Goal: Complete application form

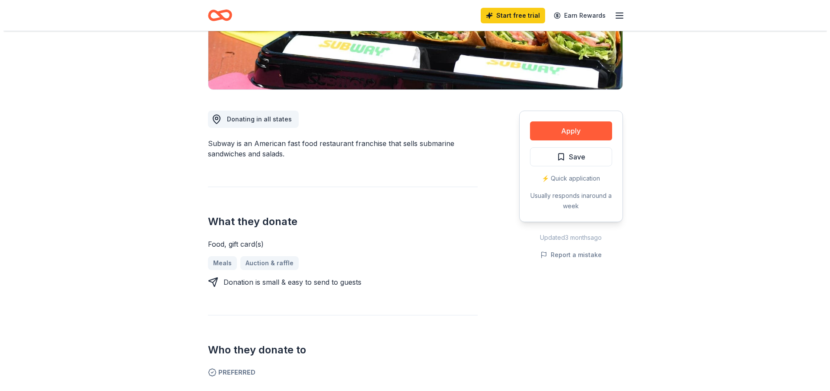
scroll to position [216, 0]
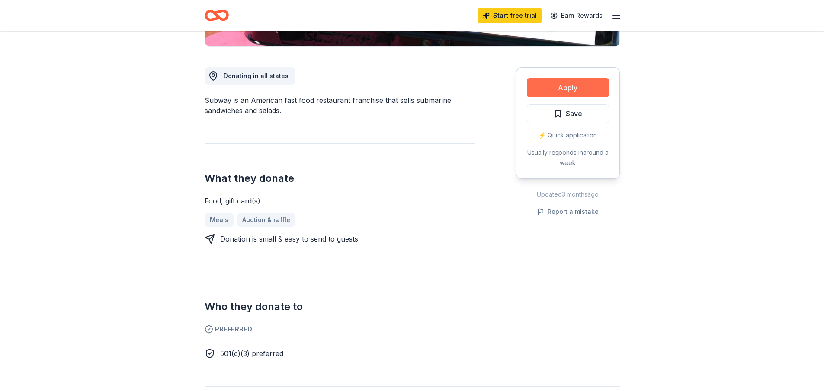
click at [576, 88] on button "Apply" at bounding box center [568, 87] width 82 height 19
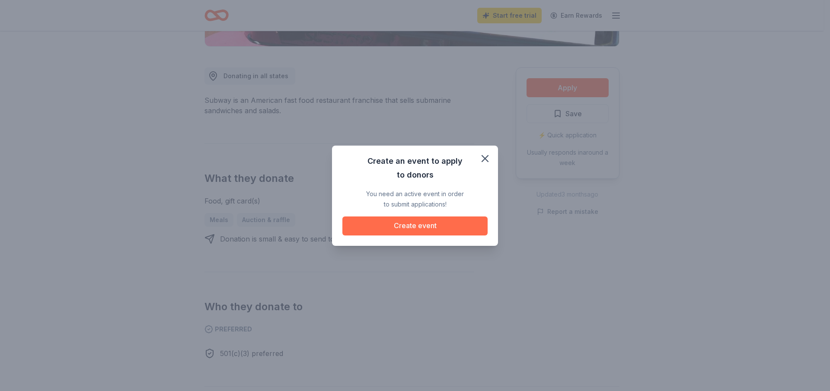
click at [439, 222] on button "Create event" at bounding box center [415, 226] width 145 height 19
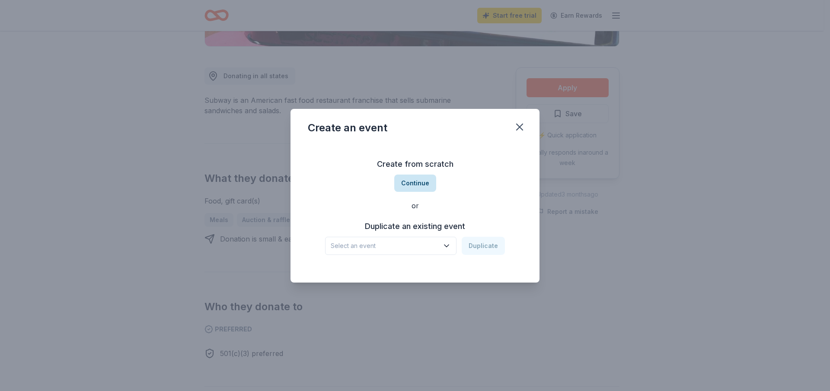
click at [420, 185] on button "Continue" at bounding box center [415, 183] width 42 height 17
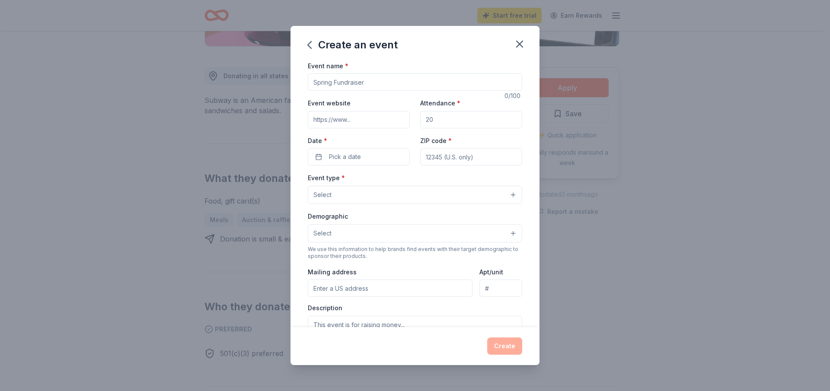
click at [373, 80] on input "Event name *" at bounding box center [415, 82] width 215 height 17
type input "Community Graduatiom GED"
click at [438, 120] on input "Attendance *" at bounding box center [471, 119] width 102 height 17
click at [431, 118] on input "Attendance *" at bounding box center [471, 119] width 102 height 17
click at [432, 118] on input "Attendance *" at bounding box center [471, 119] width 102 height 17
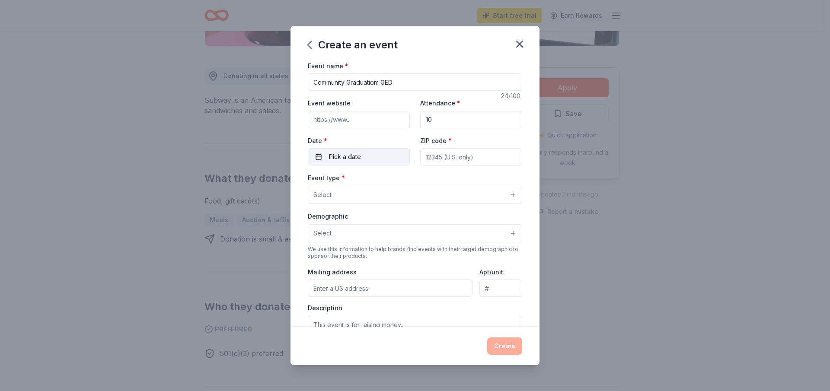
type input "10"
click at [360, 154] on span "Pick a date" at bounding box center [345, 157] width 32 height 10
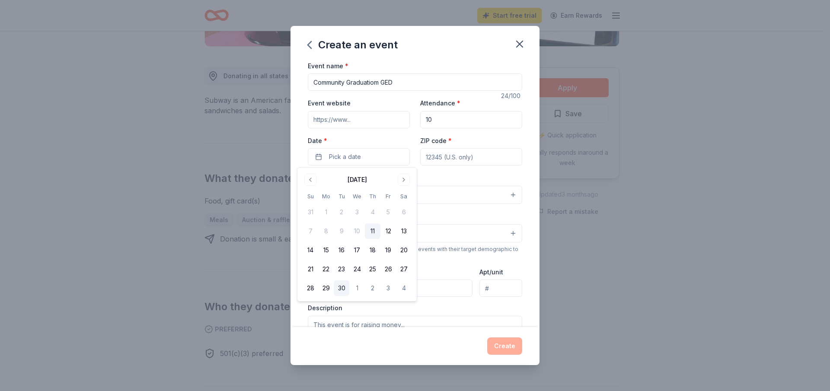
click at [342, 288] on button "30" at bounding box center [342, 289] width 16 height 16
click at [470, 211] on div "Demographic Select" at bounding box center [415, 227] width 215 height 32
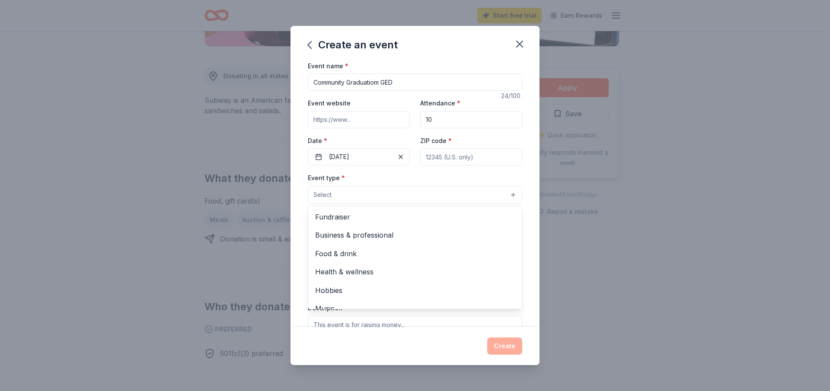
click at [508, 194] on button "Select" at bounding box center [415, 195] width 215 height 18
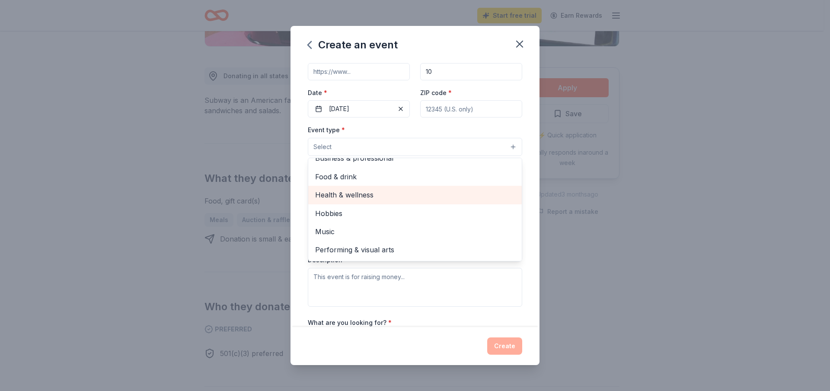
scroll to position [43, 0]
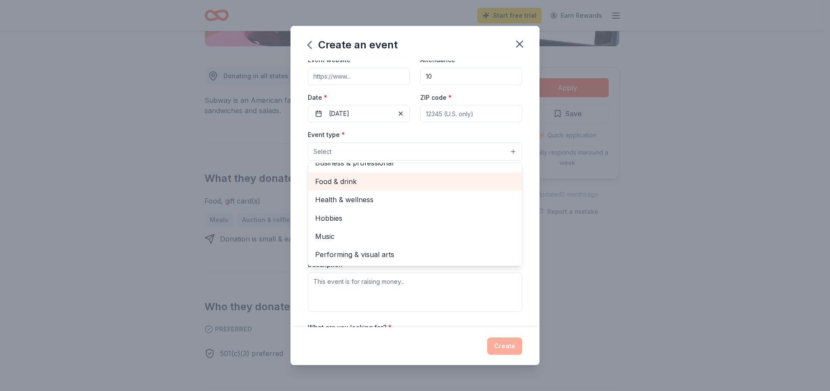
click at [357, 180] on span "Food & drink" at bounding box center [415, 181] width 200 height 11
click at [529, 275] on div "Event name * Community Graduatiom GED 24 /100 Event website Attendance * 10 Dat…" at bounding box center [415, 194] width 249 height 267
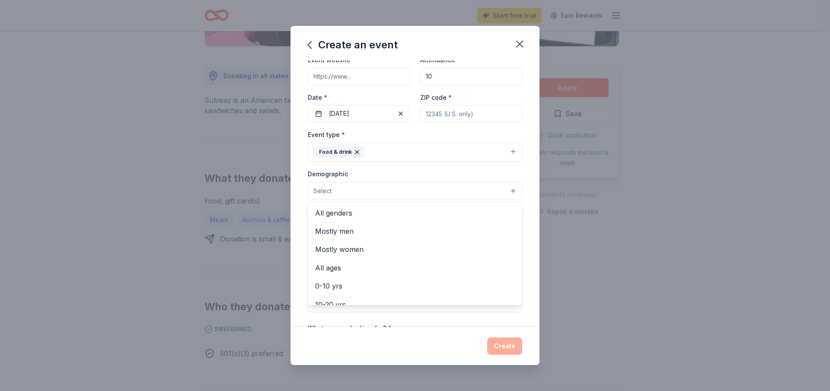
click at [503, 192] on button "Select" at bounding box center [415, 191] width 215 height 18
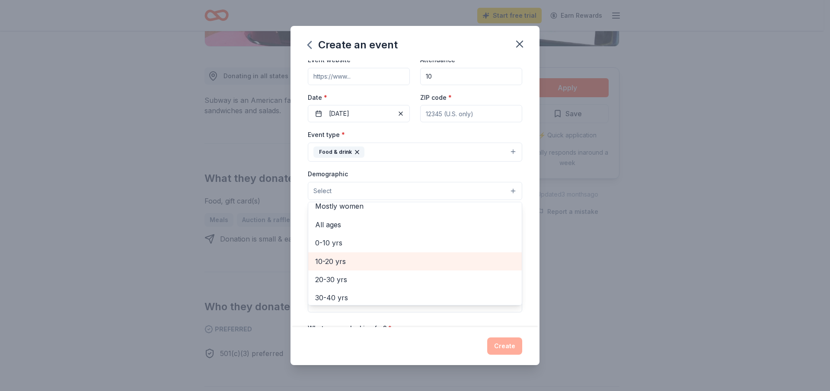
click at [343, 261] on span "10-20 yrs" at bounding box center [415, 261] width 200 height 11
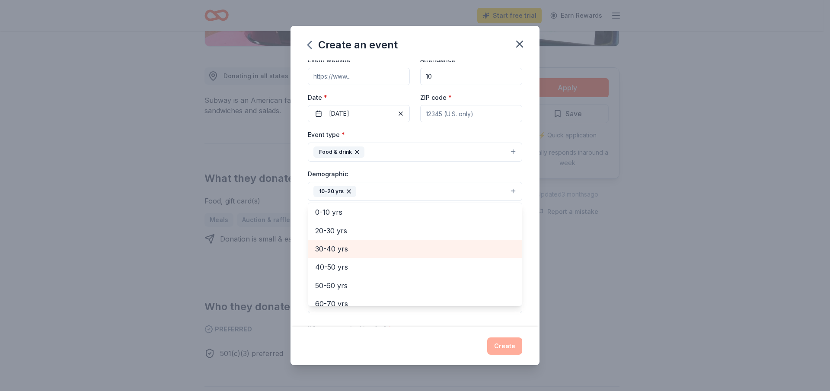
scroll to position [121, 0]
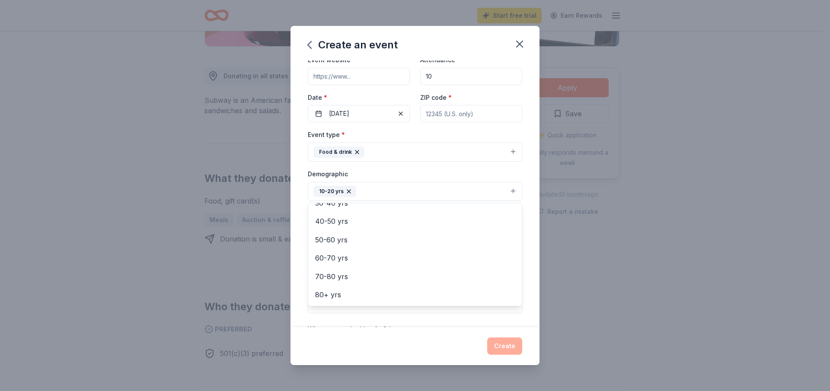
click at [527, 272] on div "Event name * Community Graduatiom GED 24 /100 Event website Attendance * 10 Dat…" at bounding box center [415, 194] width 249 height 267
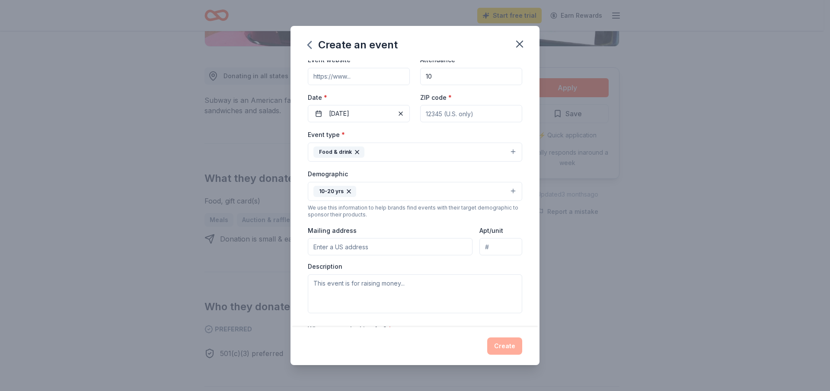
click at [434, 247] on input "Mailing address" at bounding box center [390, 246] width 165 height 17
type input "LWEAVER@FLON.ORG"
click at [487, 265] on div "Description" at bounding box center [415, 288] width 215 height 51
click at [390, 288] on textarea at bounding box center [415, 294] width 215 height 39
type textarea "t"
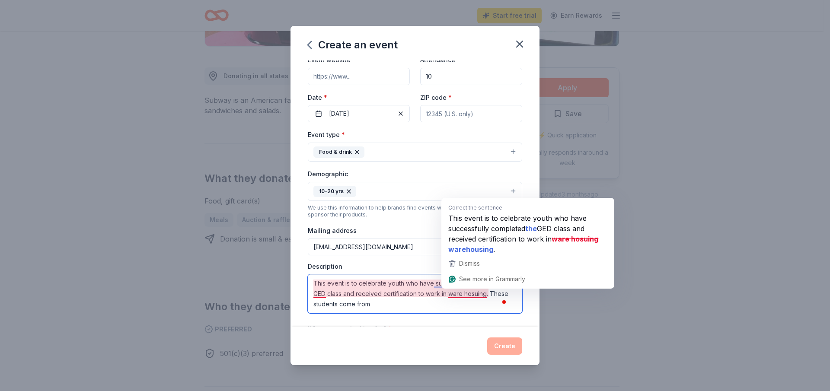
click at [459, 294] on textarea "This event is to celebrate youth who have successfully completed GED class and …" at bounding box center [415, 294] width 215 height 39
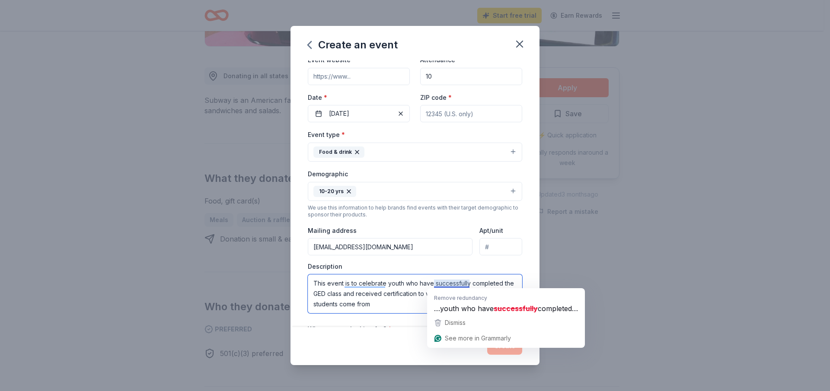
click at [451, 286] on textarea "This event is to celebrate youth who have successfully completed the GED class …" at bounding box center [415, 294] width 215 height 39
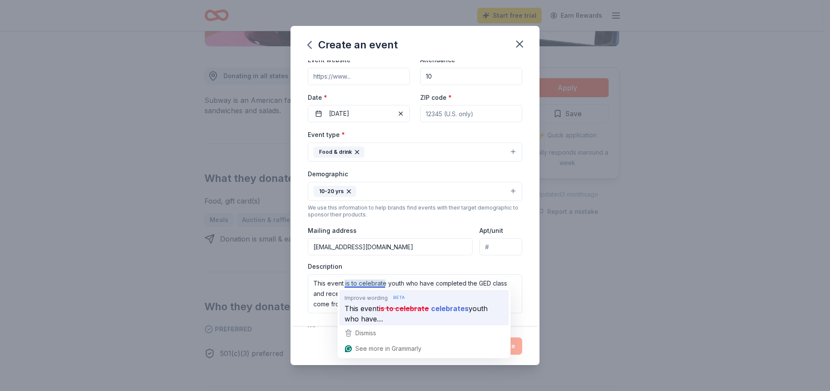
drag, startPoint x: 359, startPoint y: 289, endPoint x: 360, endPoint y: 293, distance: 4.4
click at [359, 291] on div "Improve wording This event is to celebrate celebrates youth who have…" at bounding box center [424, 306] width 173 height 37
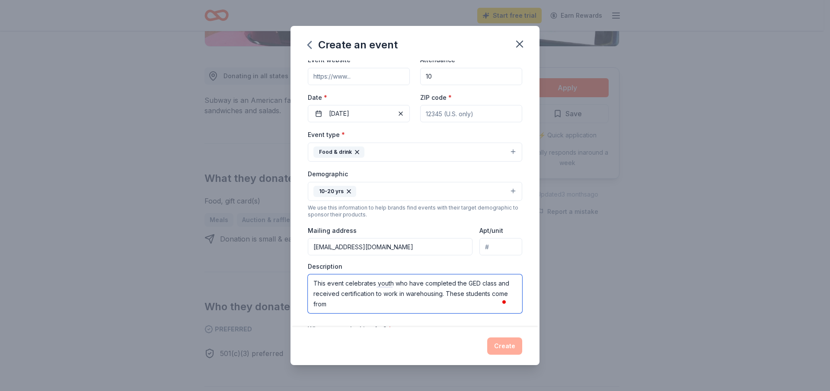
click at [369, 305] on textarea "This event celebrates youth who have completed the GED class and received certi…" at bounding box center [415, 294] width 215 height 39
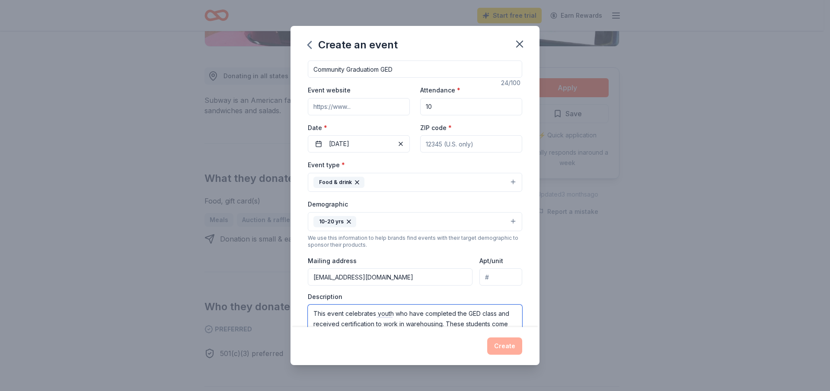
scroll to position [0, 0]
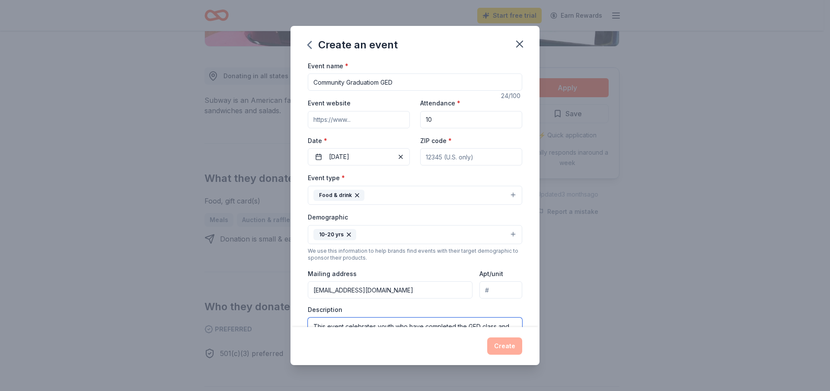
type textarea "This event celebrates youth who have completed the GED class and received certi…"
click at [366, 123] on input "Event website" at bounding box center [359, 119] width 102 height 17
type input "www.youlead2.org"
click at [382, 81] on input "Community Graduatiom GED" at bounding box center [415, 82] width 215 height 17
click at [420, 83] on input "Community Graduation GED" at bounding box center [415, 82] width 215 height 17
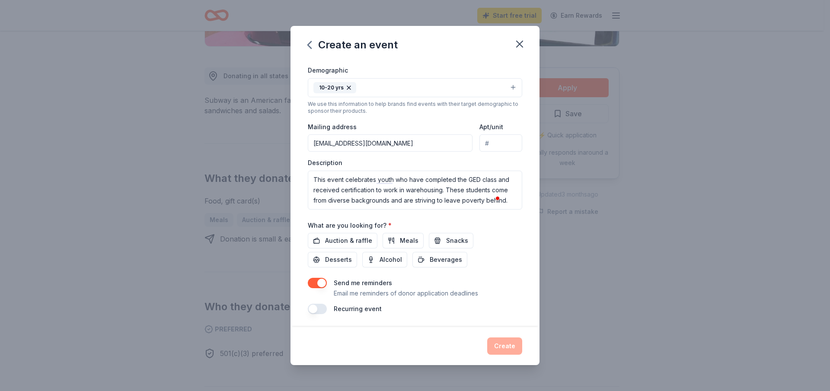
scroll to position [148, 0]
type input "Community Graduation GED Class CLC,Inc. Forest Hill Tx"
click at [411, 237] on span "Meals" at bounding box center [409, 240] width 19 height 10
click at [452, 240] on span "Snacks" at bounding box center [457, 240] width 22 height 10
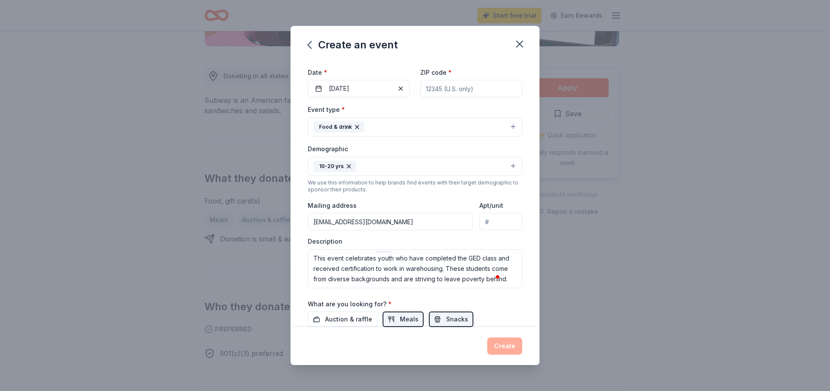
scroll to position [0, 0]
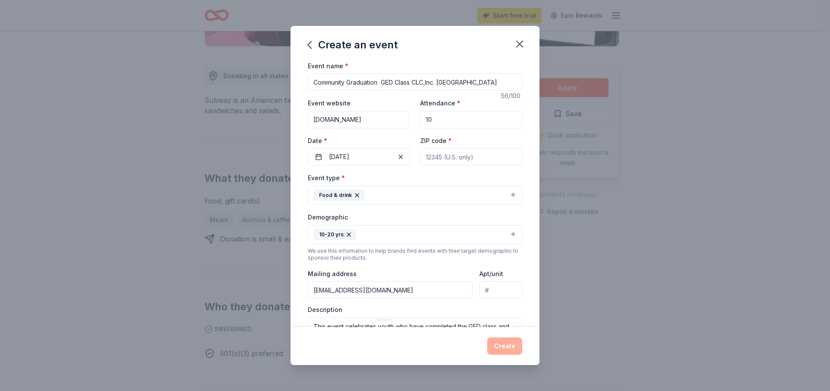
click at [479, 98] on div "Attendance * 10" at bounding box center [471, 113] width 102 height 31
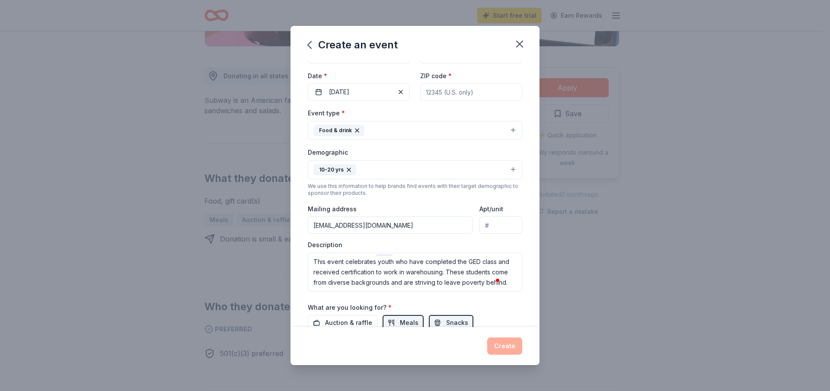
scroll to position [148, 0]
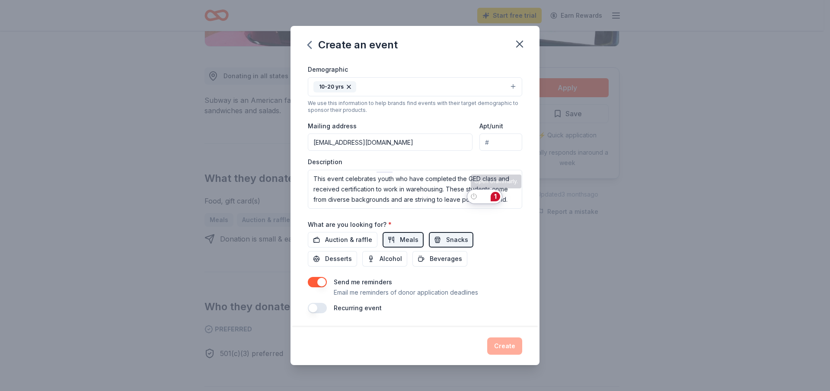
click at [500, 195] on div "1" at bounding box center [496, 197] width 10 height 10
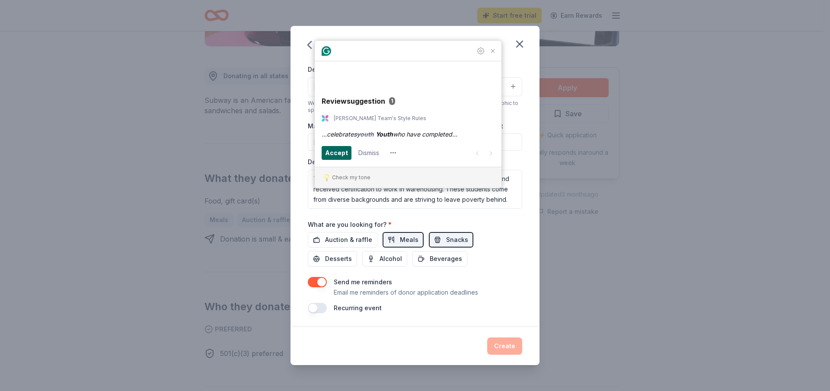
click at [336, 147] on div "Accept" at bounding box center [336, 153] width 23 height 14
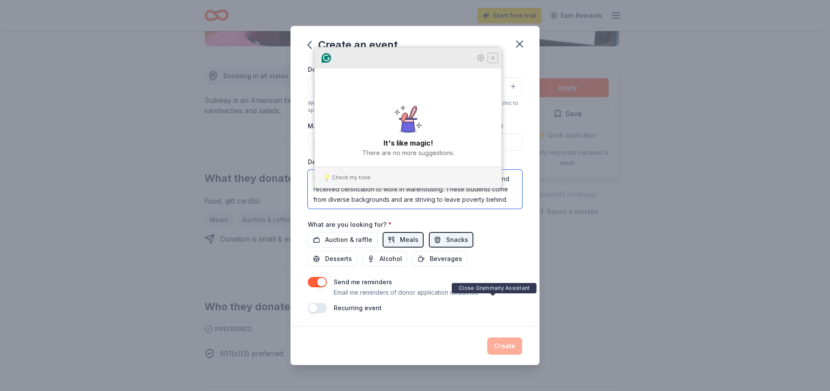
type textarea "This event celebrates Youth who have completed the GED class and received certi…"
click at [493, 61] on icon "Close Grammarly Assistant" at bounding box center [493, 57] width 7 height 7
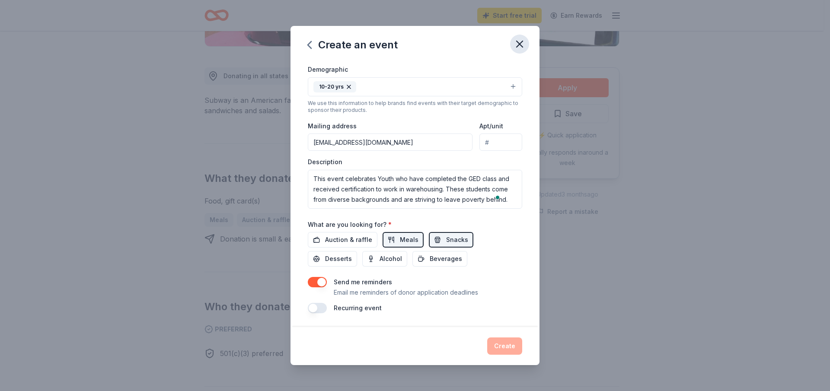
click at [519, 45] on icon "button" at bounding box center [520, 44] width 6 height 6
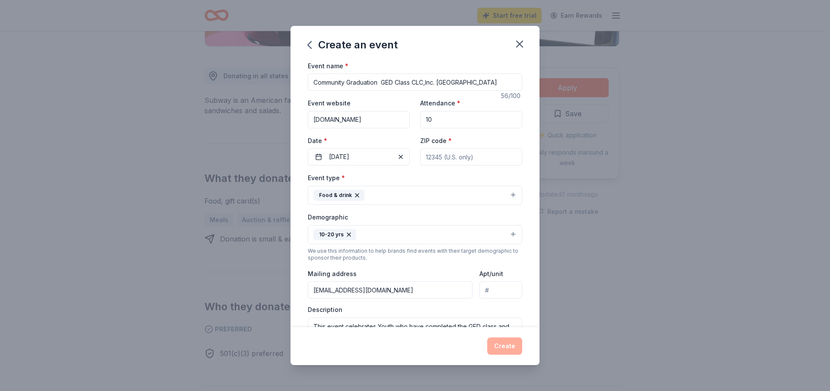
click at [441, 157] on input "ZIP code *" at bounding box center [471, 156] width 102 height 17
type input "76006"
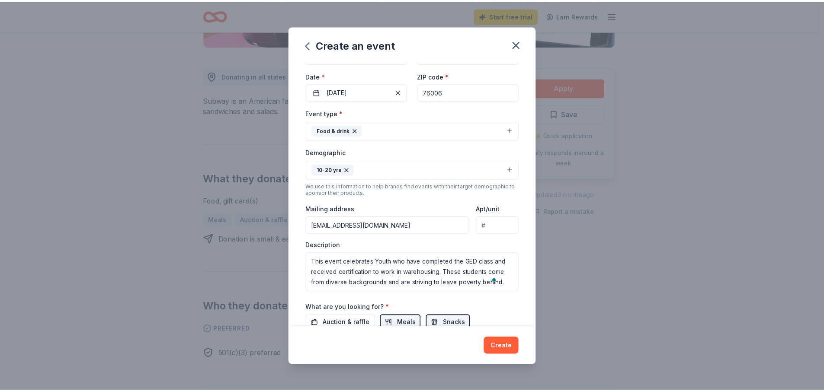
scroll to position [148, 0]
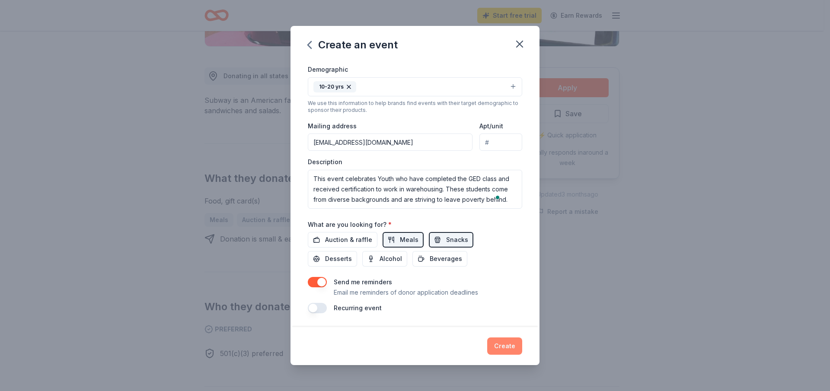
click at [508, 346] on button "Create" at bounding box center [504, 346] width 35 height 17
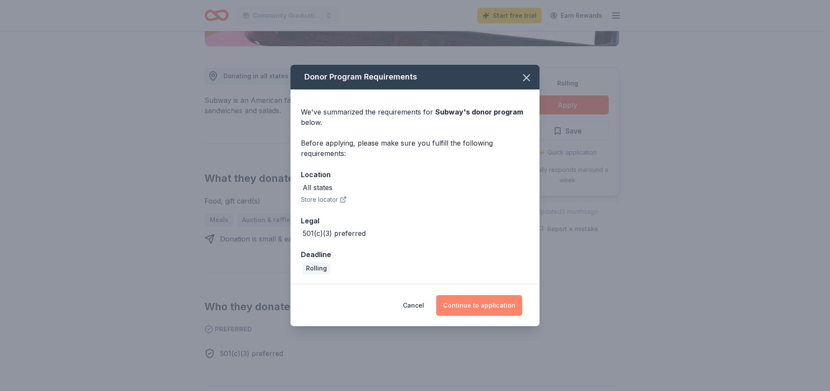
click at [477, 306] on button "Continue to application" at bounding box center [479, 305] width 86 height 21
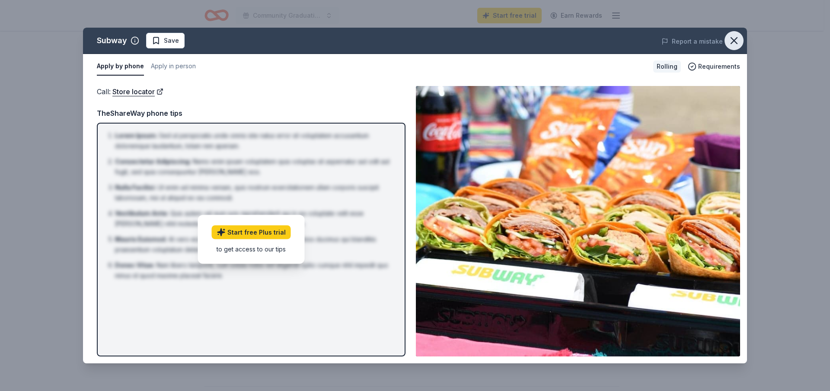
click at [734, 40] on icon "button" at bounding box center [734, 41] width 6 height 6
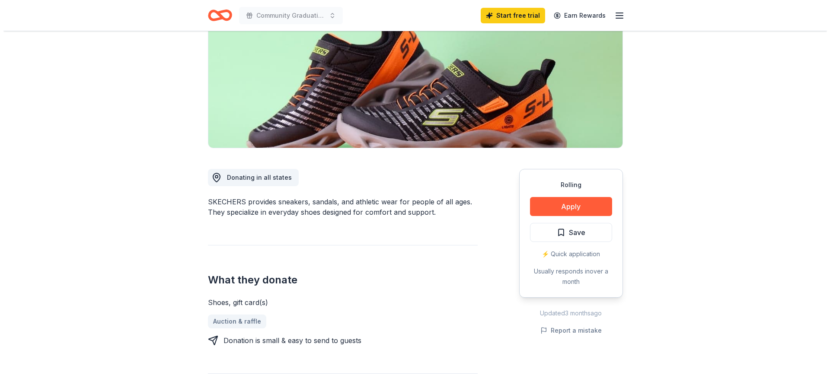
scroll to position [130, 0]
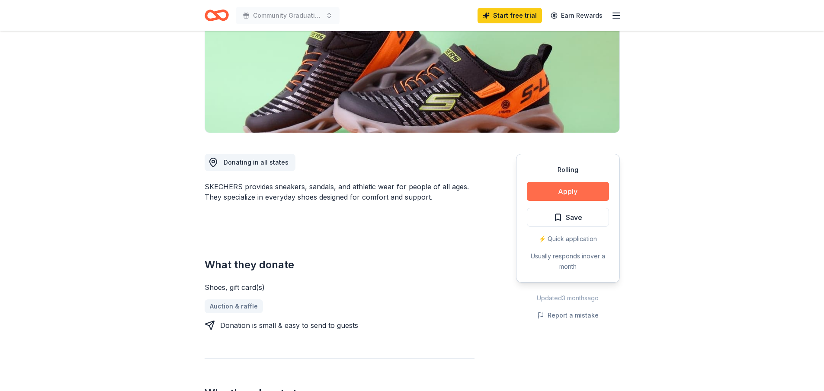
click at [556, 194] on button "Apply" at bounding box center [568, 191] width 82 height 19
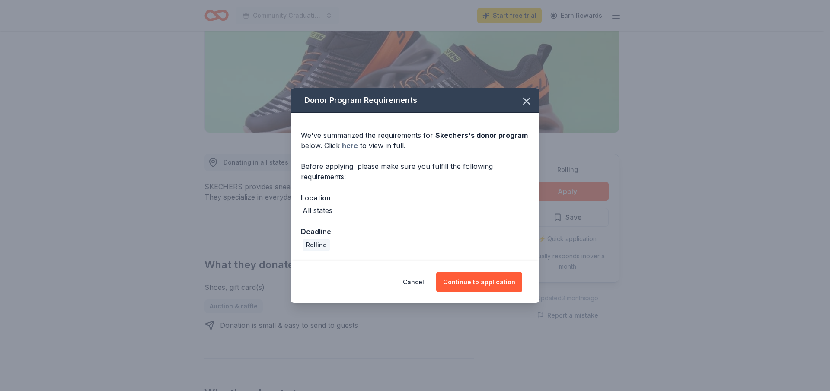
click at [354, 143] on link "here" at bounding box center [350, 146] width 16 height 10
click at [504, 280] on button "Continue to application" at bounding box center [479, 282] width 86 height 21
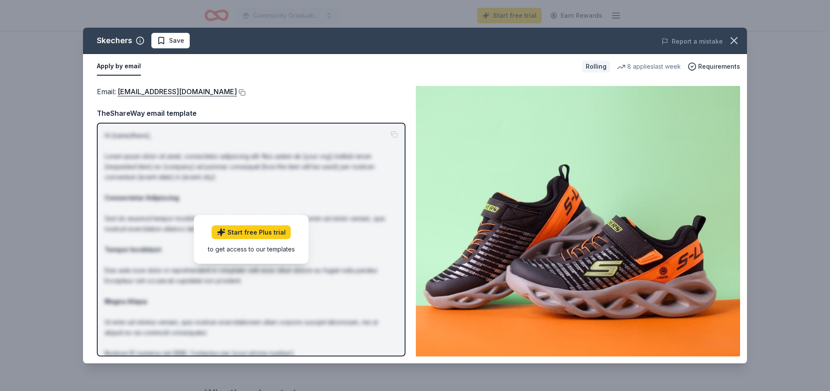
click at [119, 64] on button "Apply by email" at bounding box center [119, 67] width 44 height 18
click at [187, 89] on link "foundation@skechers.com" at bounding box center [177, 91] width 119 height 11
click at [711, 64] on span "Requirements" at bounding box center [720, 66] width 42 height 10
click at [601, 66] on div "Rolling" at bounding box center [597, 67] width 28 height 12
click at [119, 42] on div "Skechers" at bounding box center [114, 41] width 35 height 14
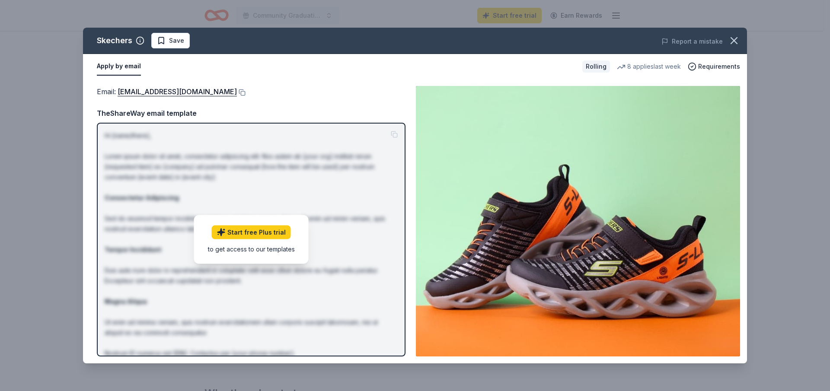
click at [126, 67] on button "Apply by email" at bounding box center [119, 67] width 44 height 18
click at [146, 91] on link "foundation@skechers.com" at bounding box center [177, 91] width 119 height 11
click at [265, 228] on link "Start free Plus trial" at bounding box center [251, 233] width 79 height 14
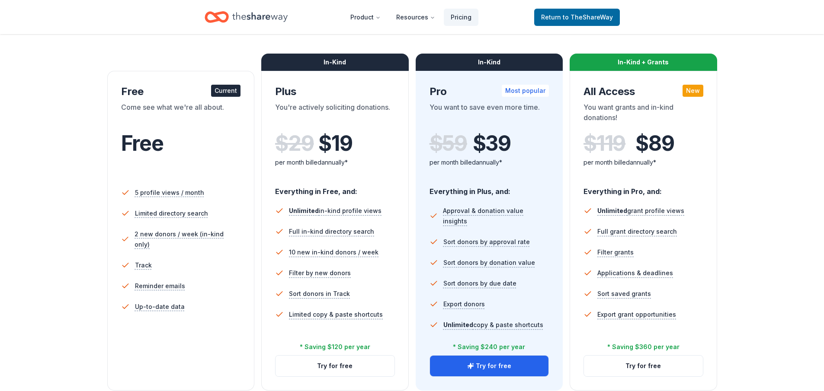
scroll to position [130, 0]
